Goal: Task Accomplishment & Management: Complete application form

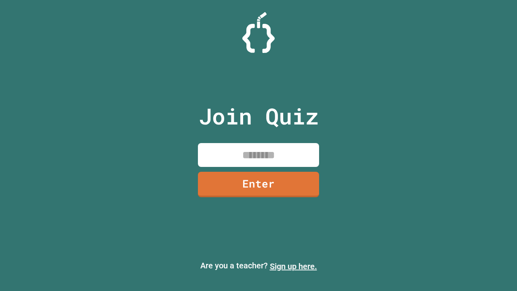
click at [293, 266] on link "Sign up here." at bounding box center [293, 267] width 47 height 10
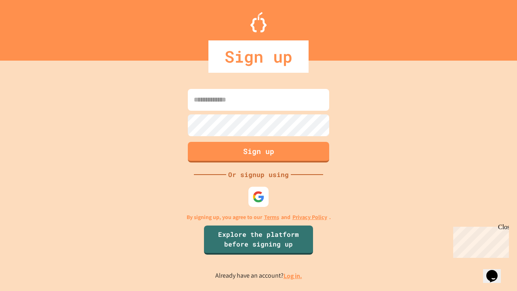
click at [293, 276] on link "Log in." at bounding box center [293, 276] width 19 height 8
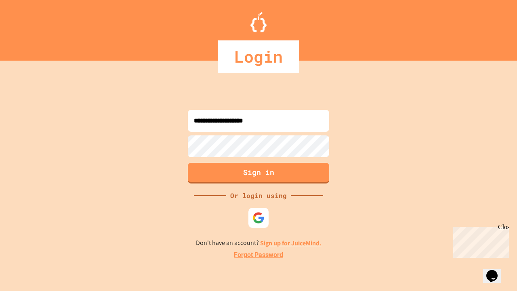
type input "**********"
